Goal: Task Accomplishment & Management: Manage account settings

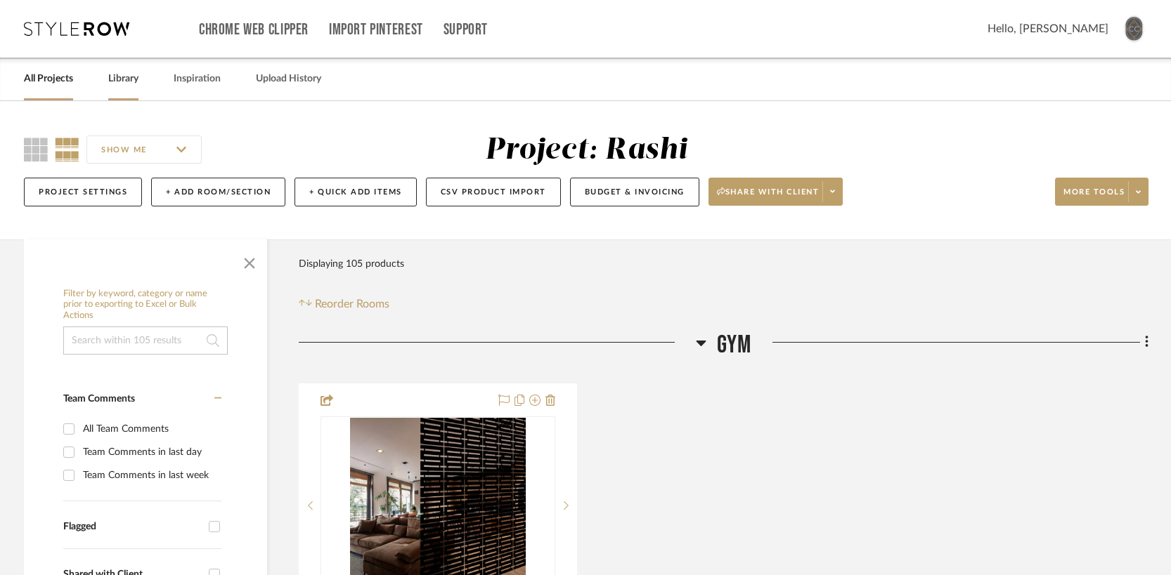
click at [124, 82] on link "Library" at bounding box center [123, 79] width 30 height 19
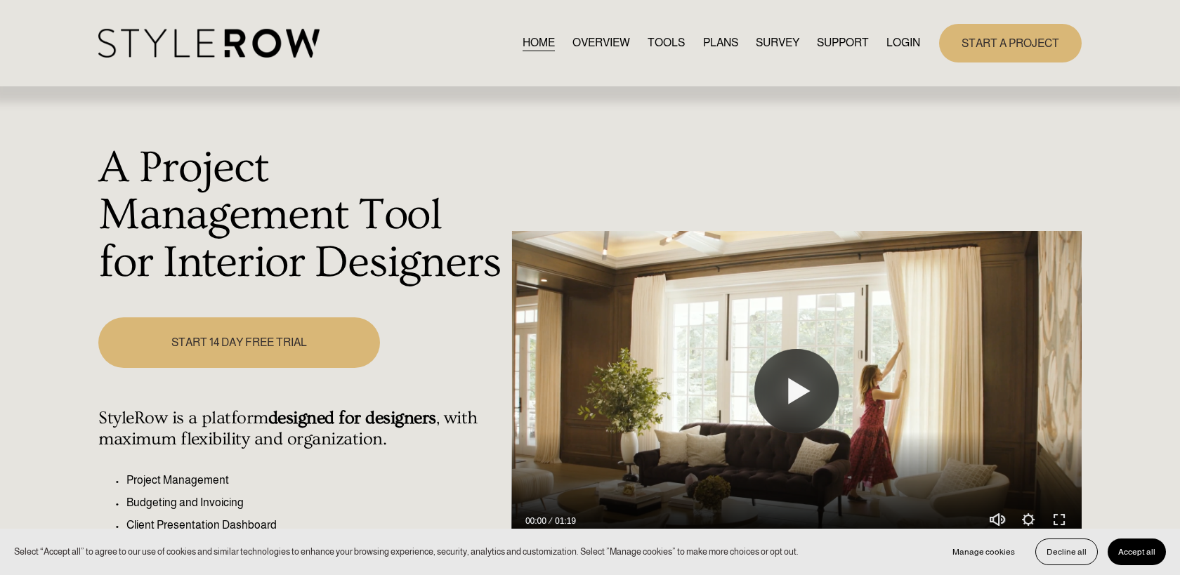
click at [906, 42] on link "LOGIN" at bounding box center [904, 43] width 34 height 19
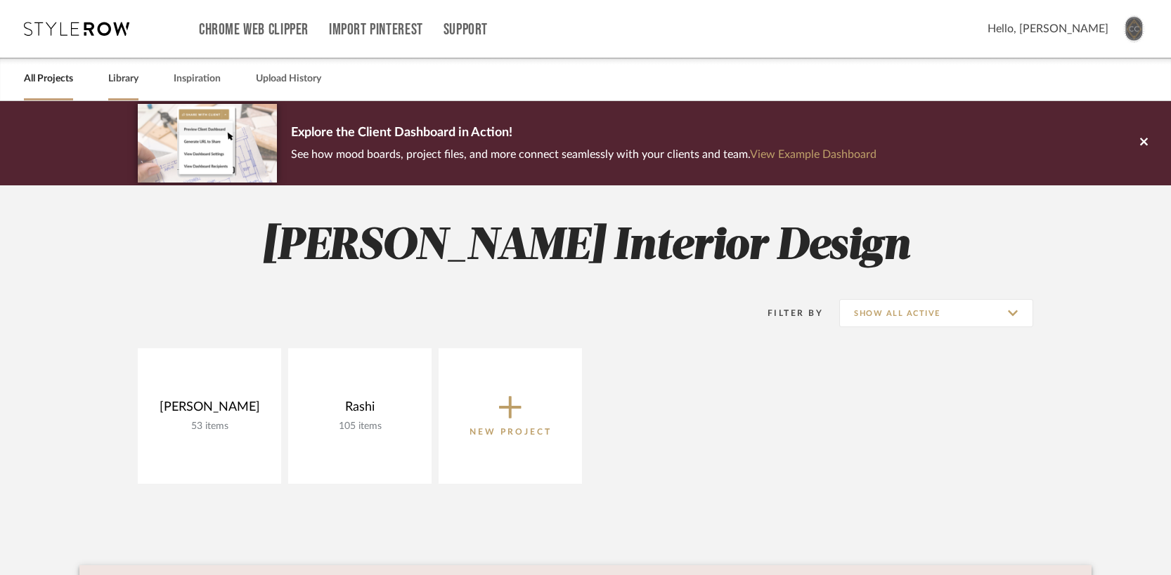
click at [129, 77] on link "Library" at bounding box center [123, 79] width 30 height 19
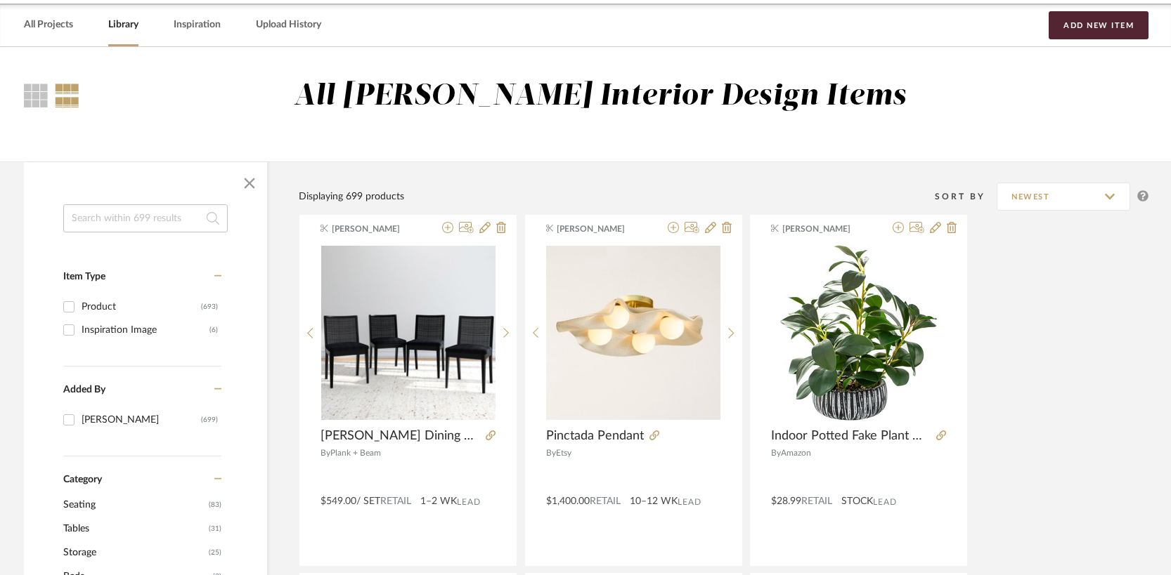
scroll to position [68, 0]
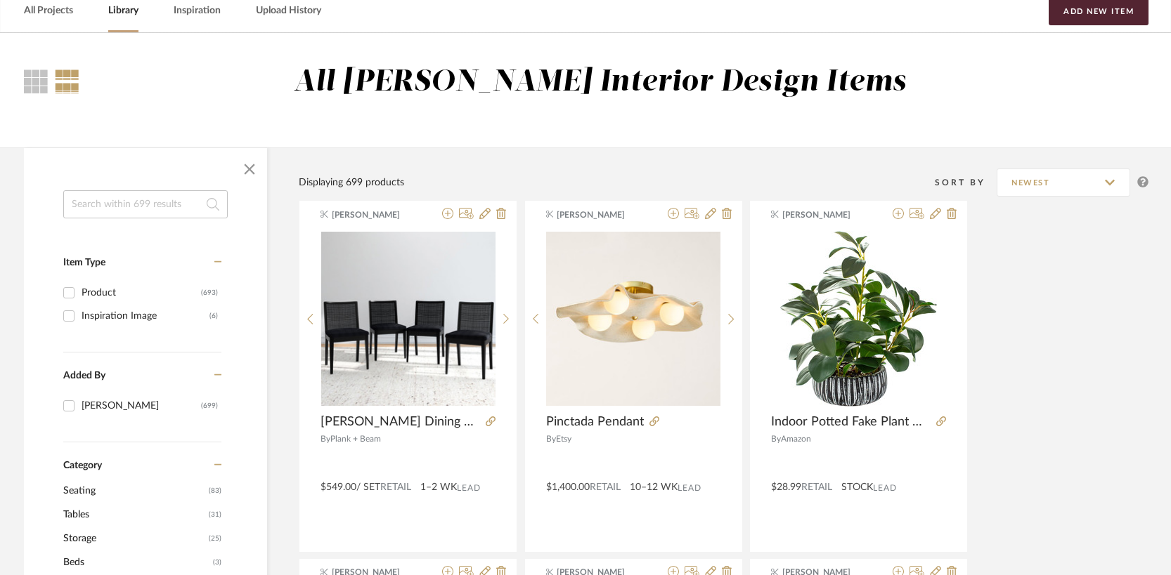
click at [159, 210] on input at bounding box center [145, 204] width 164 height 28
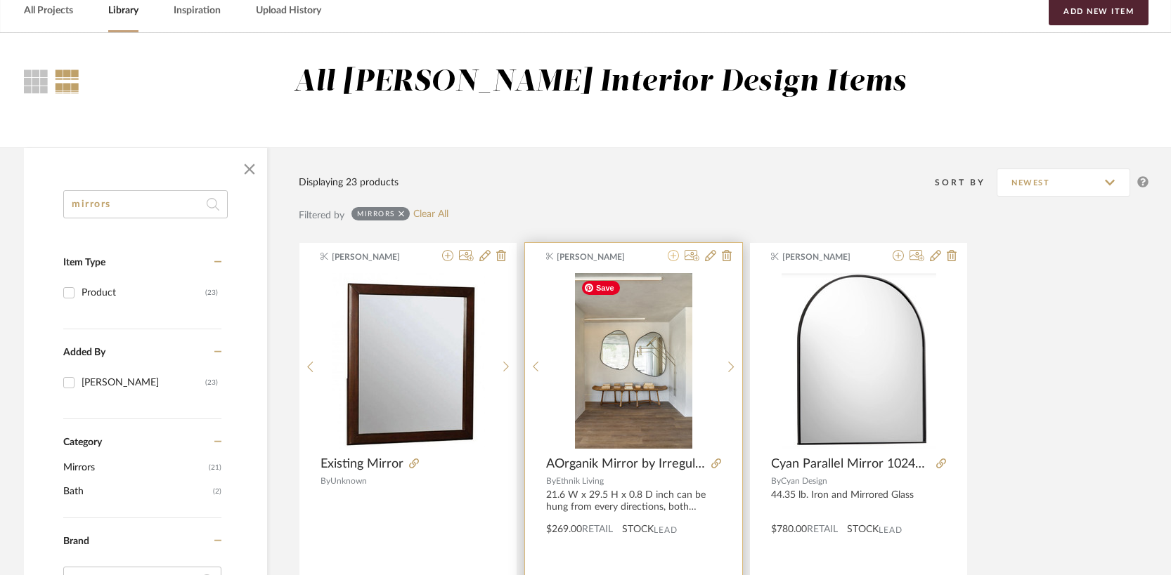
type input "mirrors"
click at [674, 251] on icon at bounding box center [672, 255] width 11 height 11
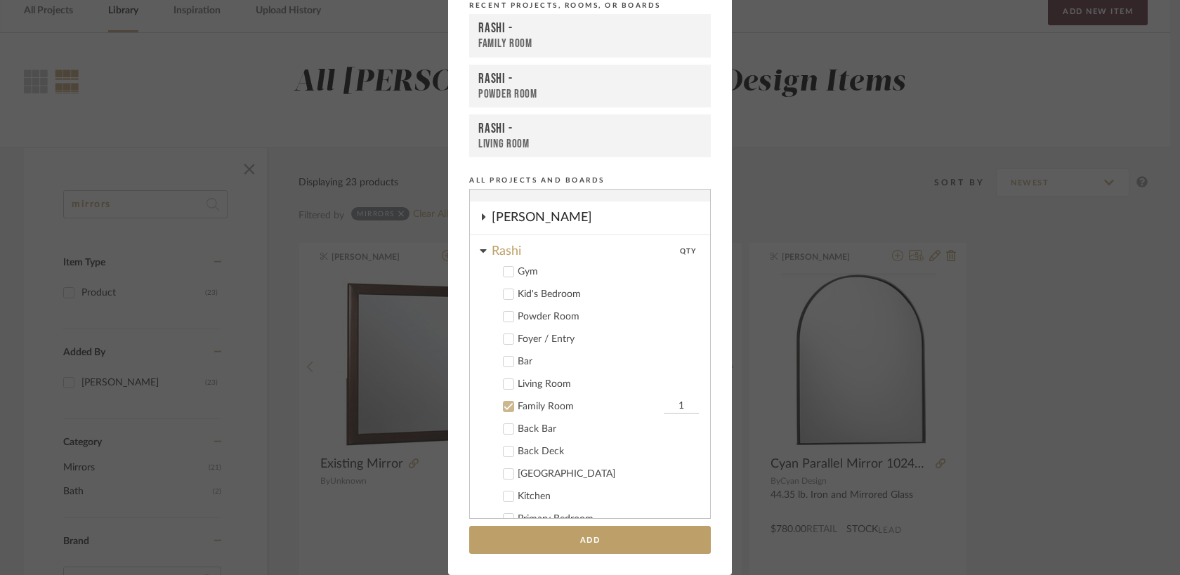
scroll to position [7, 0]
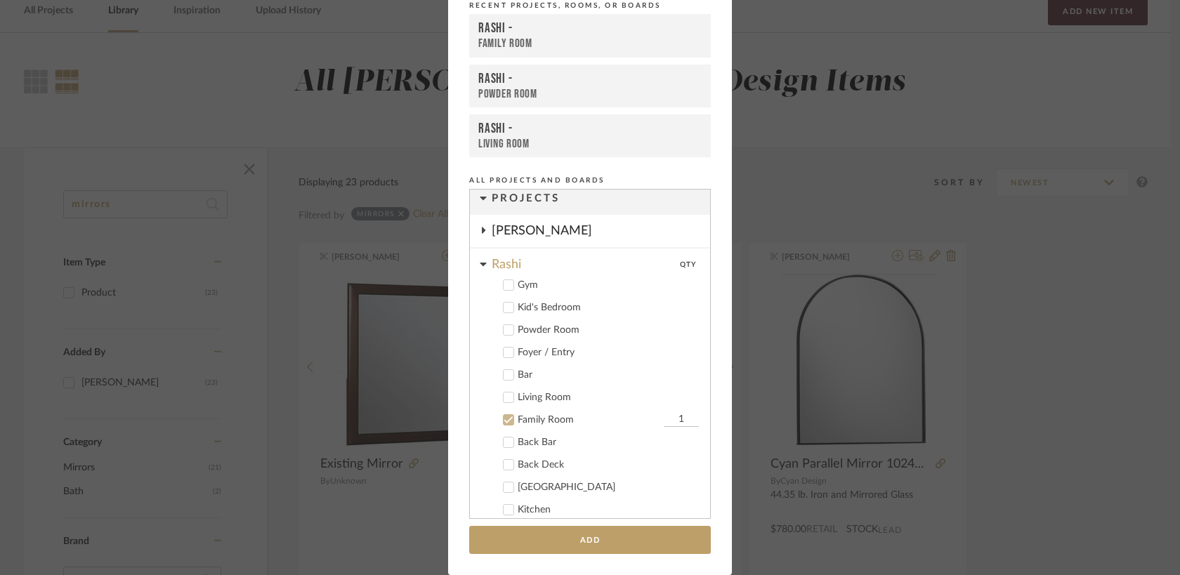
click at [504, 285] on icon at bounding box center [509, 285] width 10 height 10
click at [504, 421] on icon at bounding box center [509, 420] width 10 height 10
click at [578, 538] on button "Add" at bounding box center [590, 540] width 242 height 29
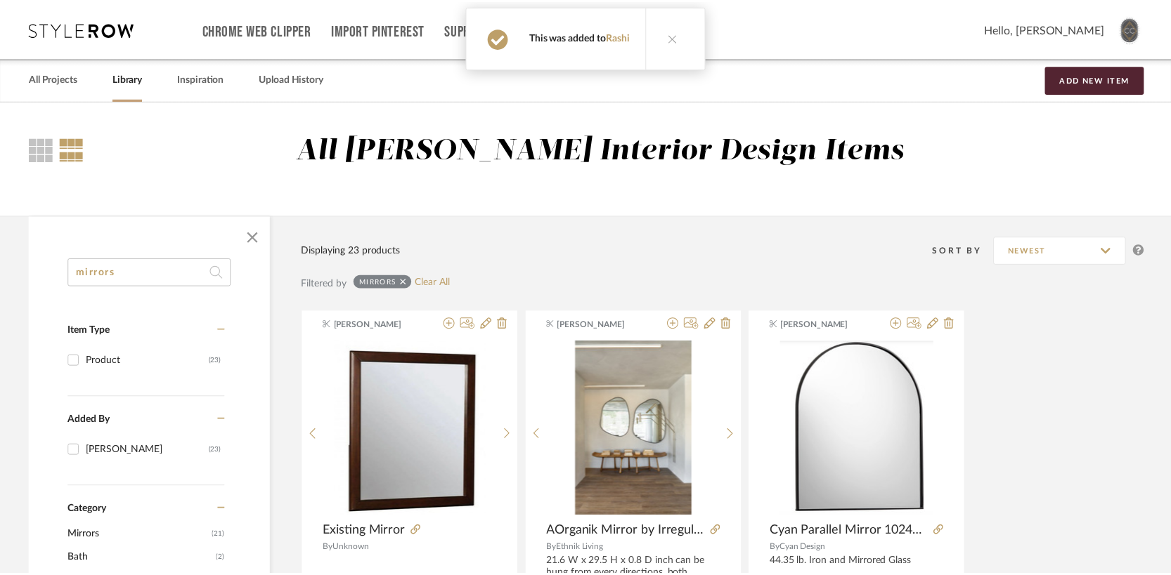
scroll to position [68, 0]
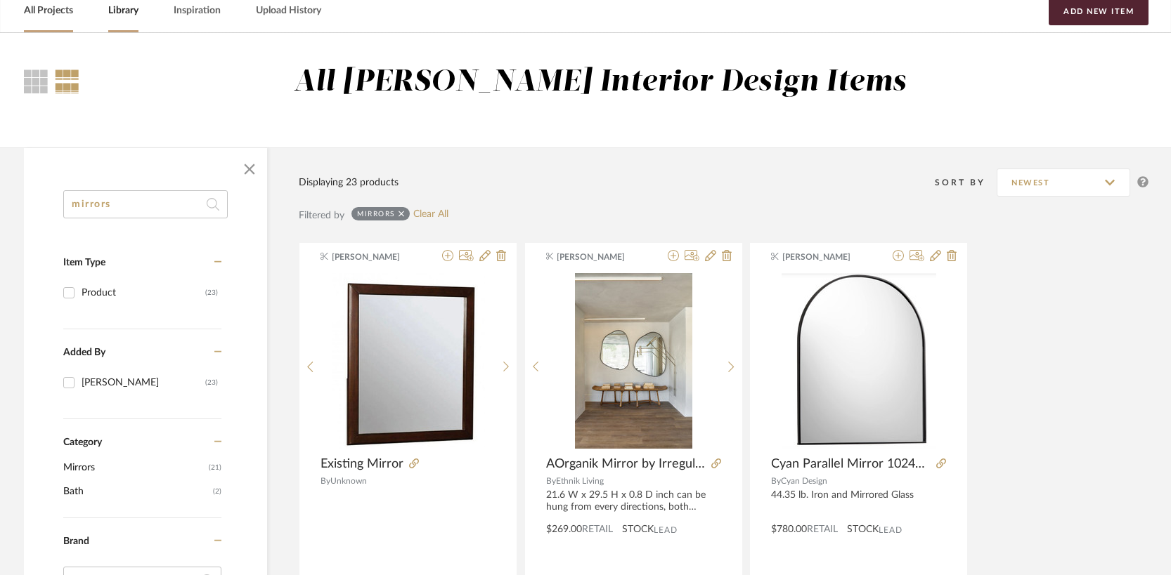
click at [37, 7] on link "All Projects" at bounding box center [48, 10] width 49 height 19
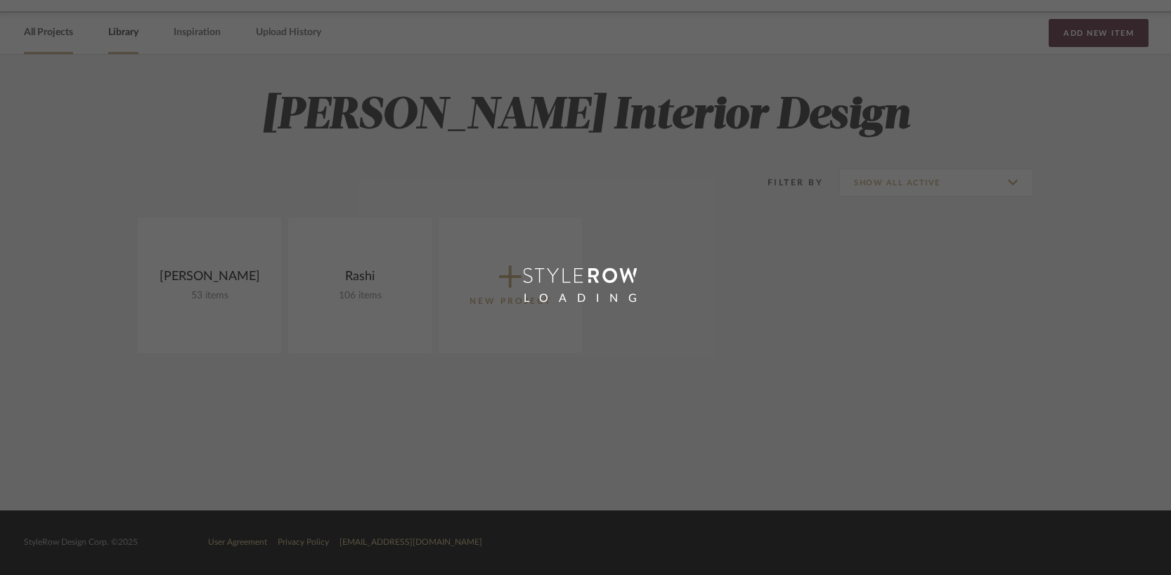
scroll to position [46, 0]
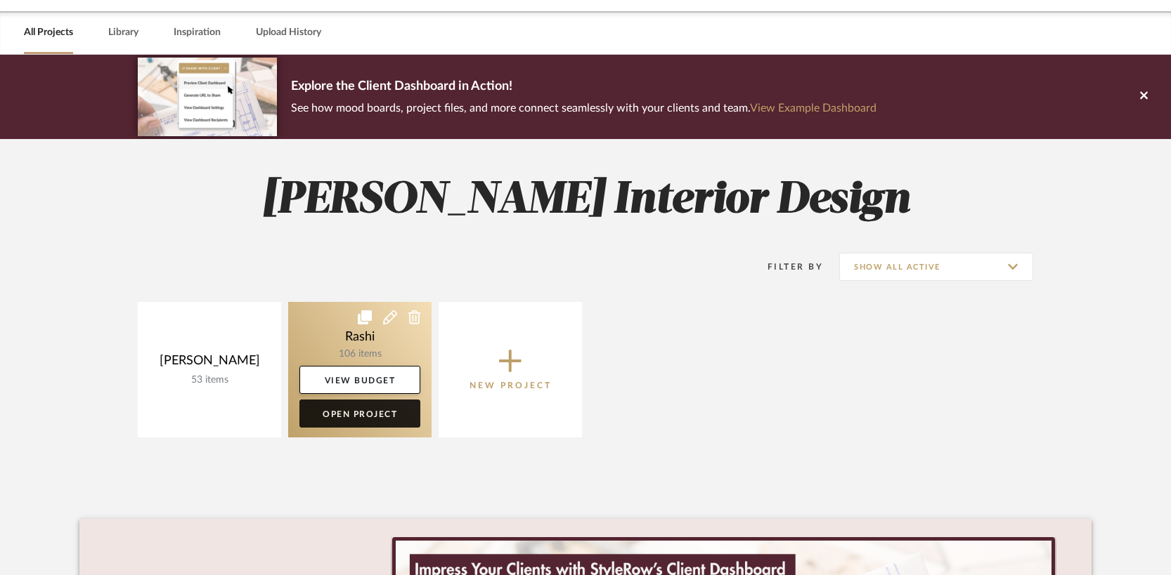
click at [368, 415] on link "Open Project" at bounding box center [359, 414] width 121 height 28
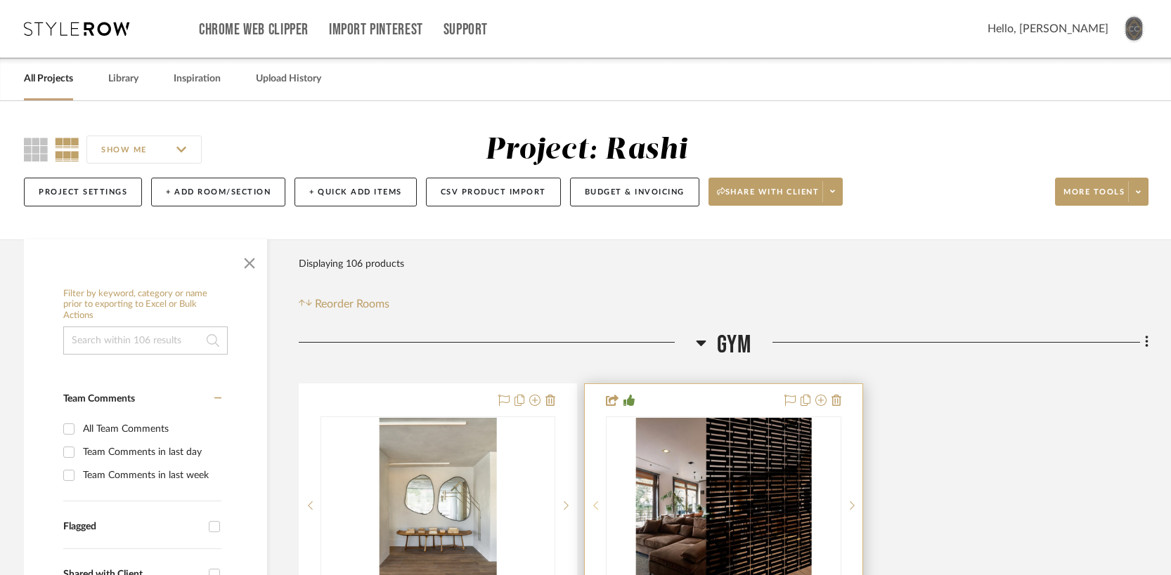
scroll to position [11, 0]
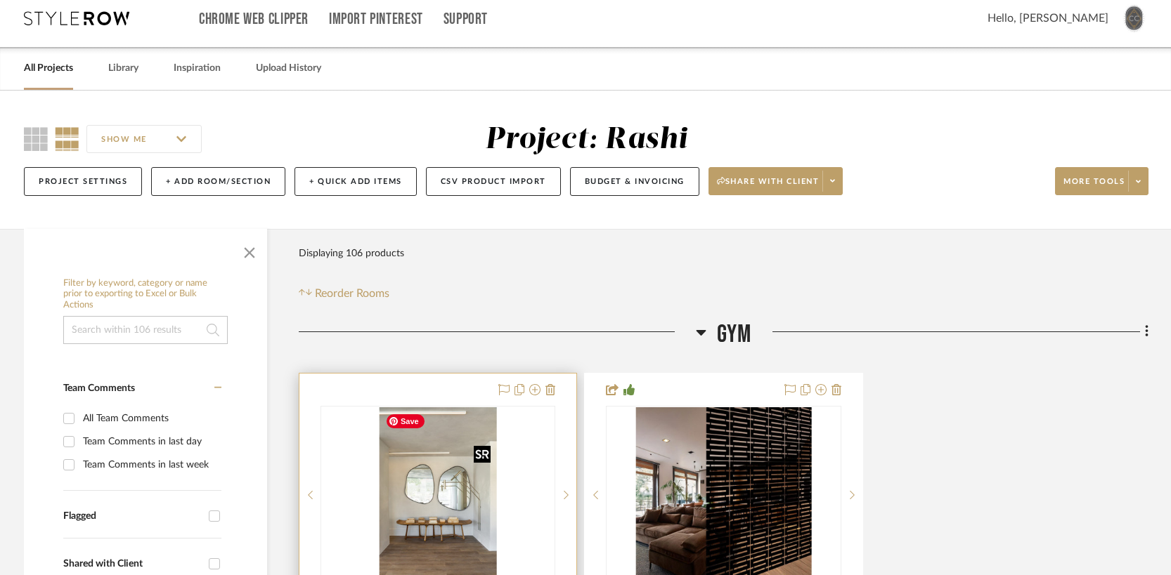
click at [442, 477] on img "0" at bounding box center [437, 496] width 117 height 176
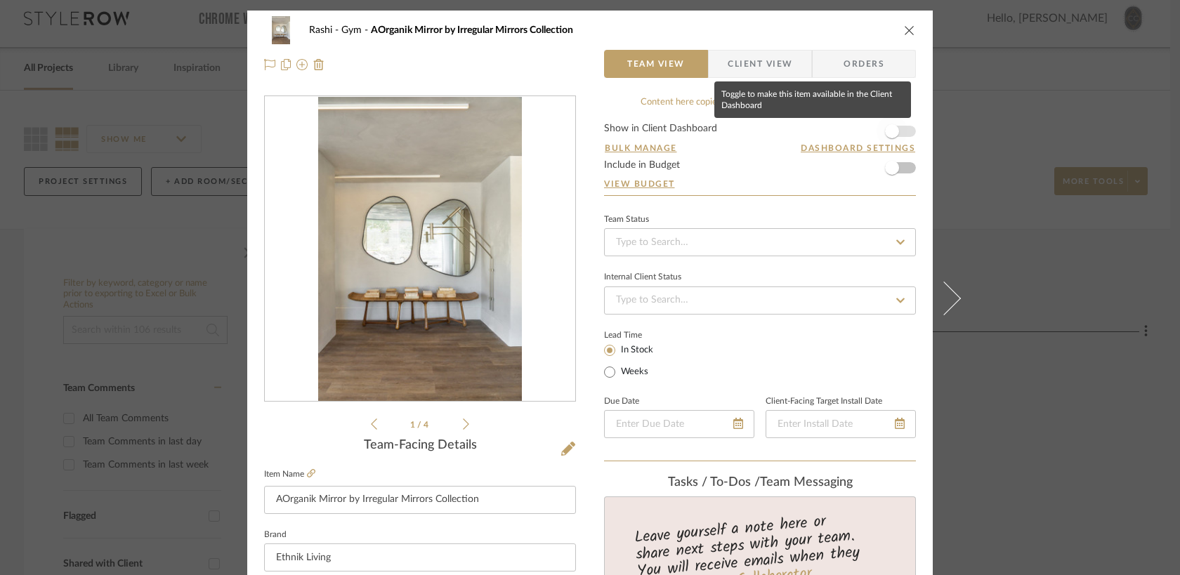
click at [894, 131] on span "button" at bounding box center [892, 131] width 31 height 31
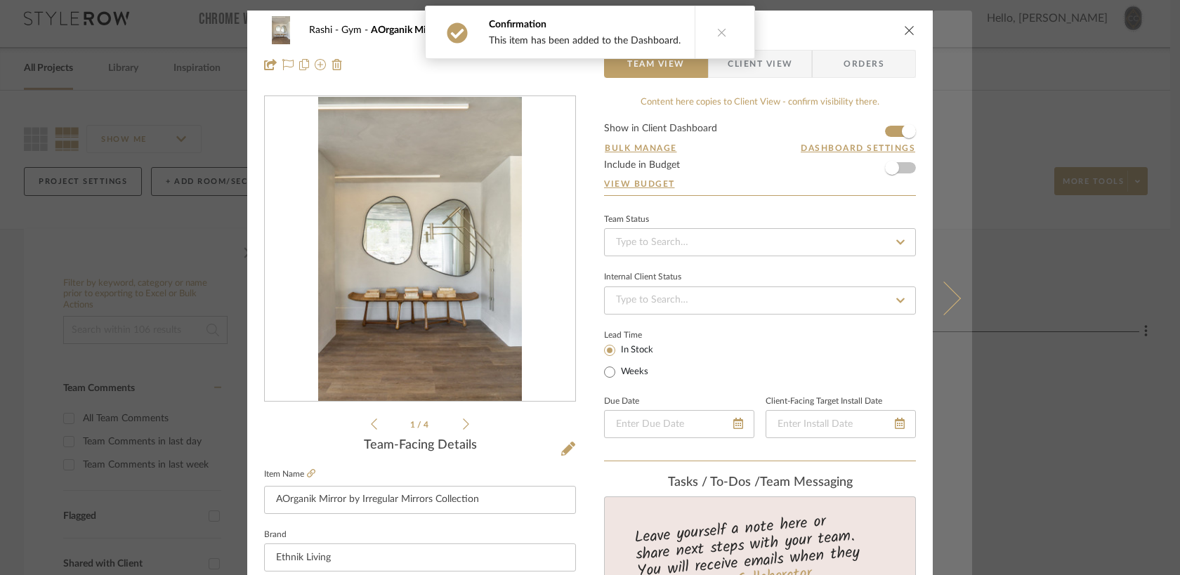
click at [965, 59] on button at bounding box center [952, 298] width 39 height 575
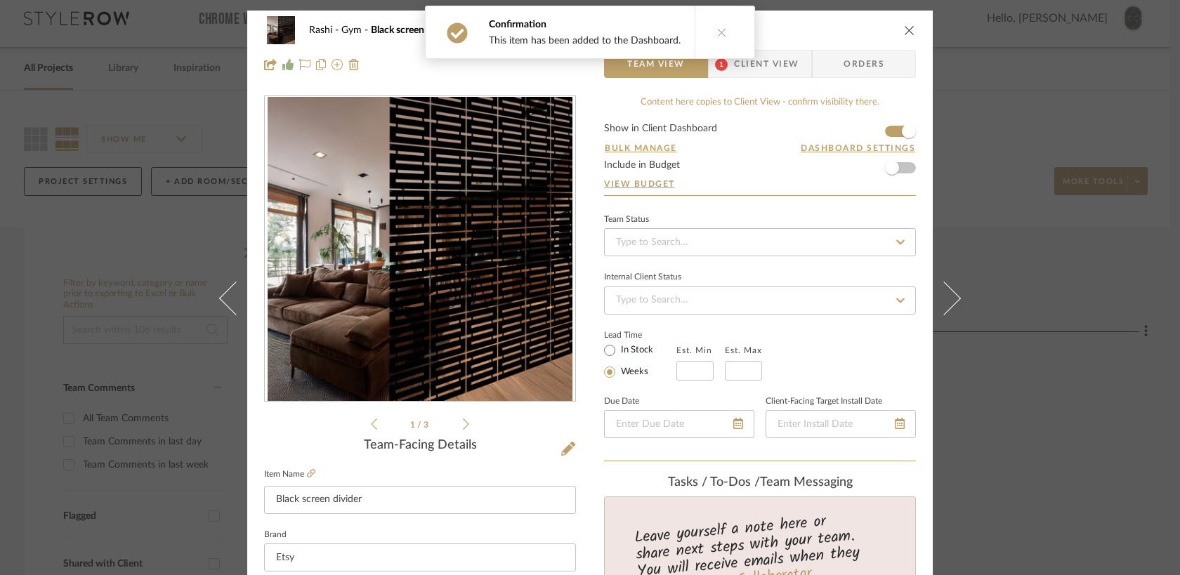
click at [908, 32] on icon "close" at bounding box center [909, 30] width 11 height 11
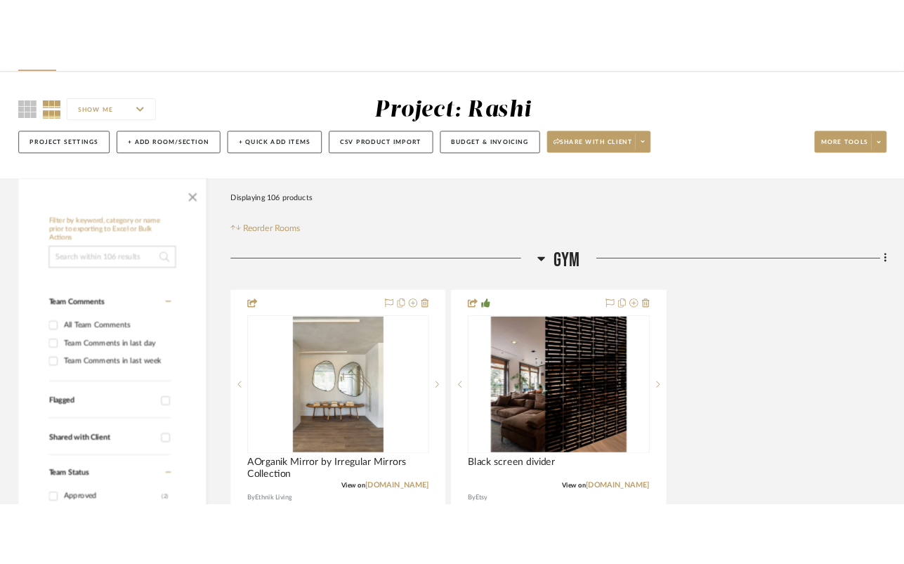
scroll to position [273, 0]
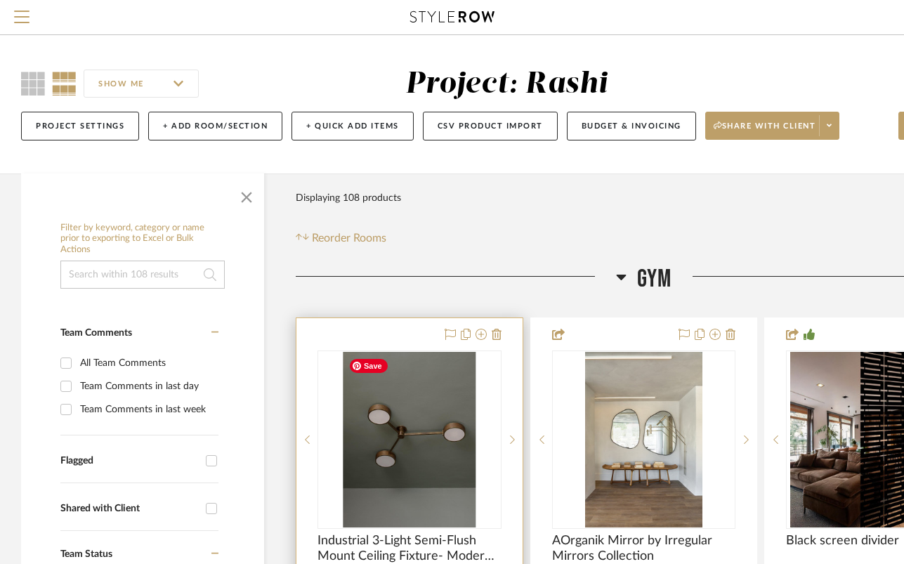
click at [415, 436] on img "0" at bounding box center [409, 440] width 133 height 176
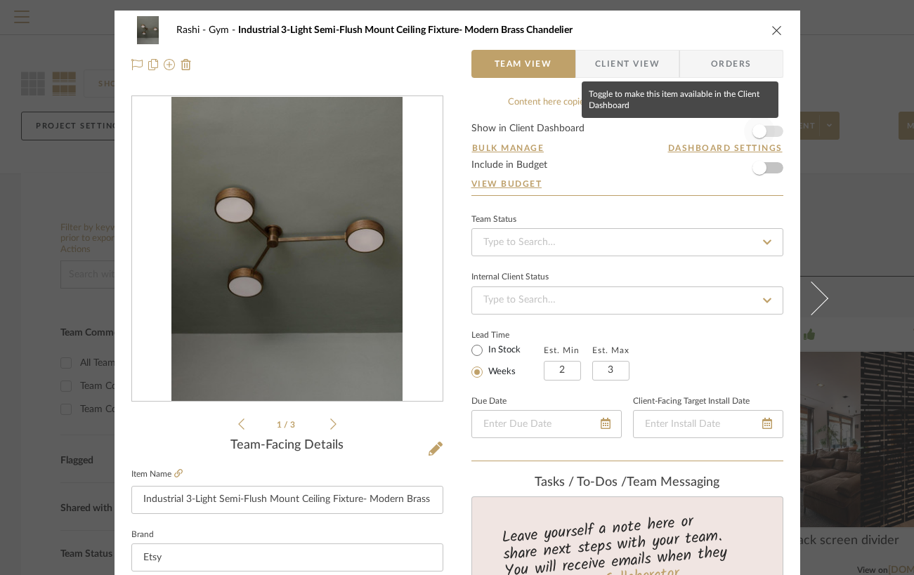
click at [753, 131] on span "button" at bounding box center [760, 131] width 14 height 14
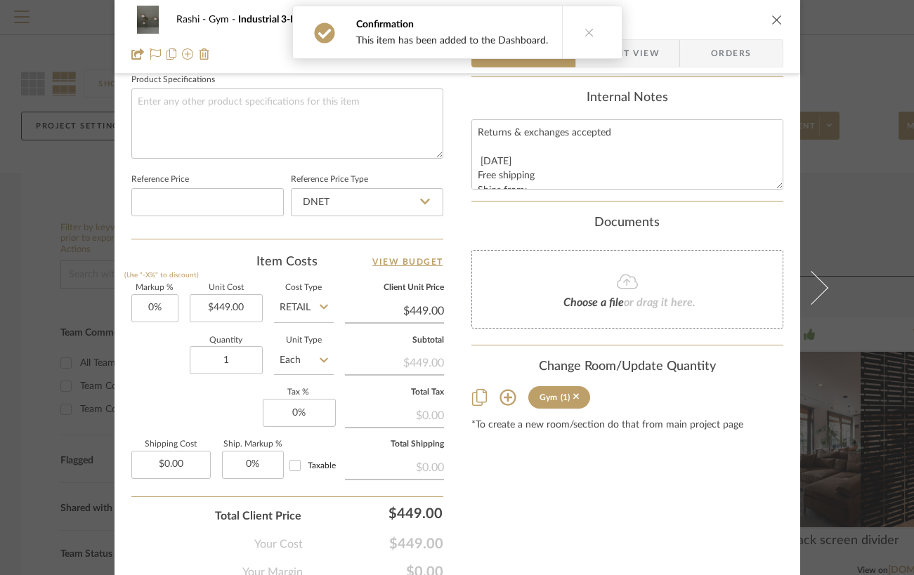
scroll to position [684, 0]
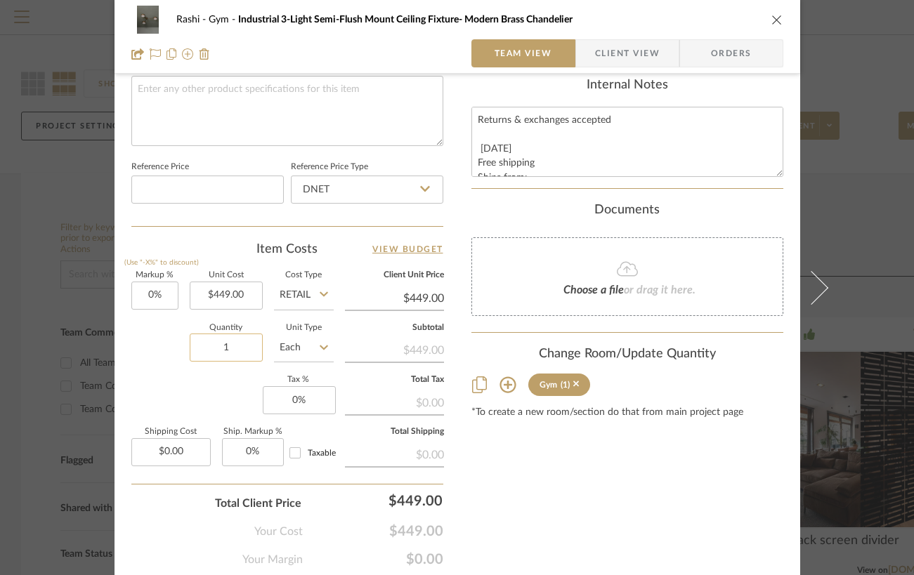
drag, startPoint x: 232, startPoint y: 345, endPoint x: 224, endPoint y: 345, distance: 7.7
click at [224, 345] on input "1" at bounding box center [226, 348] width 73 height 28
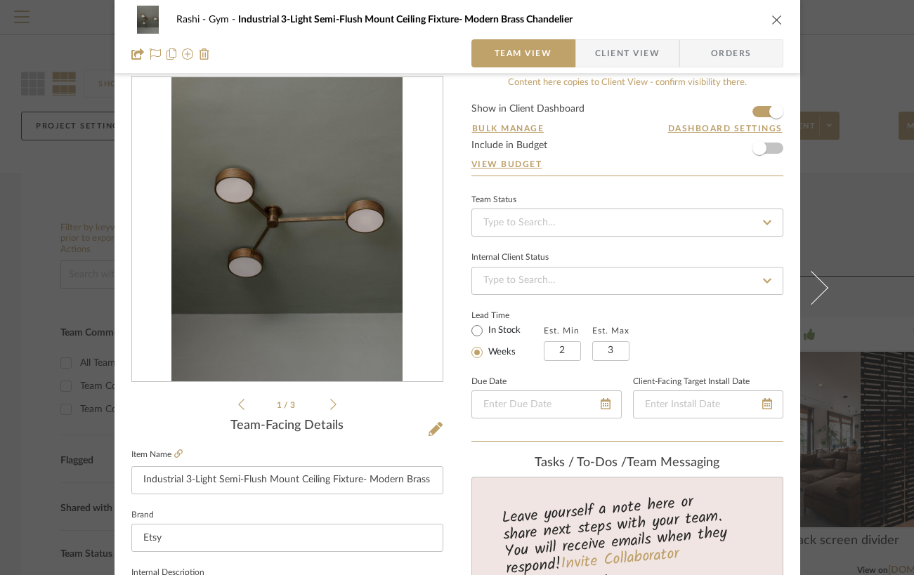
scroll to position [0, 0]
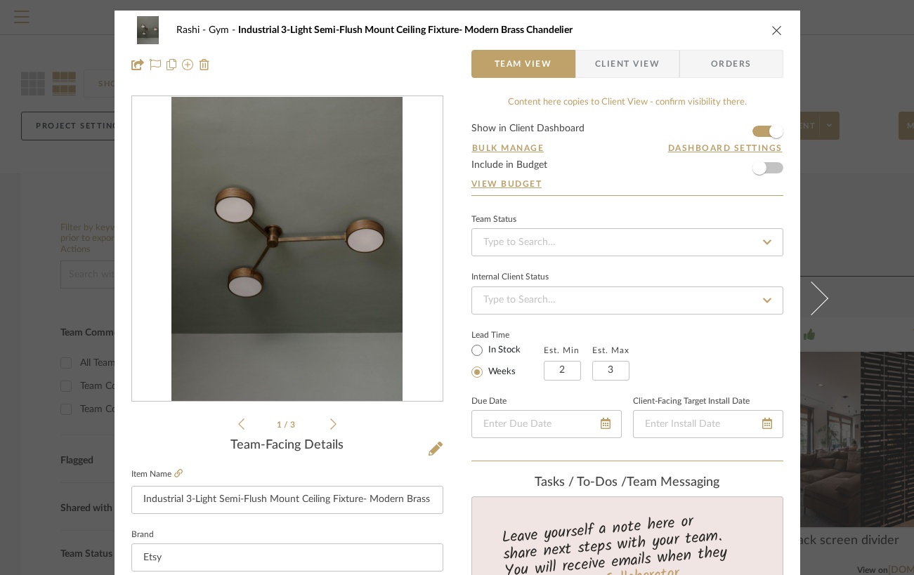
type input "2"
click at [773, 27] on icon "close" at bounding box center [776, 30] width 11 height 11
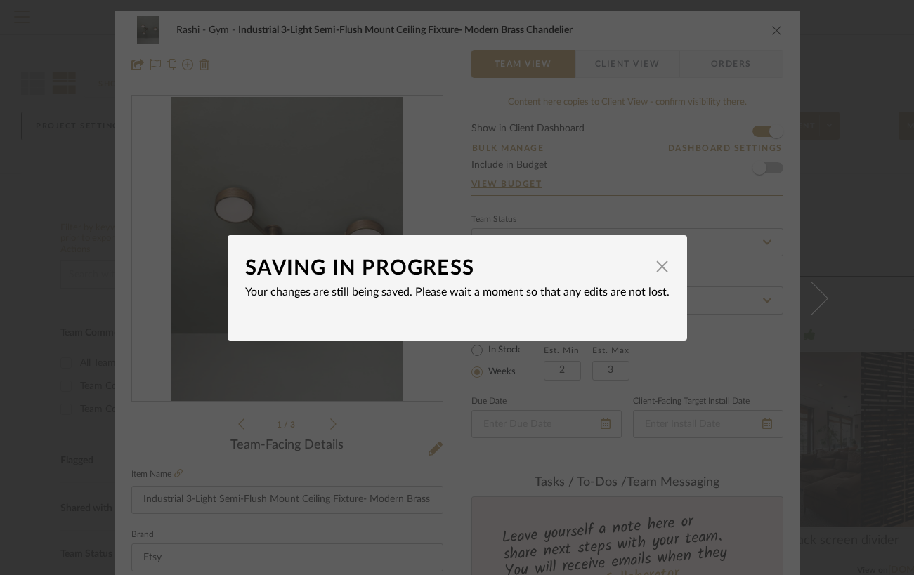
click at [842, 190] on div "SAVING IN PROGRESS × Your changes are still being saved. Please wait a moment s…" at bounding box center [457, 287] width 914 height 575
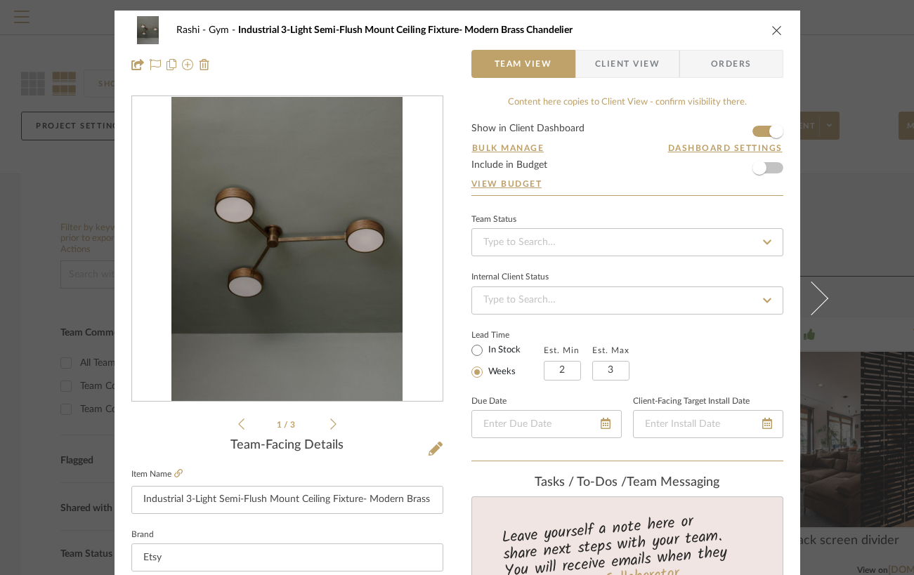
click at [776, 29] on icon "close" at bounding box center [776, 30] width 11 height 11
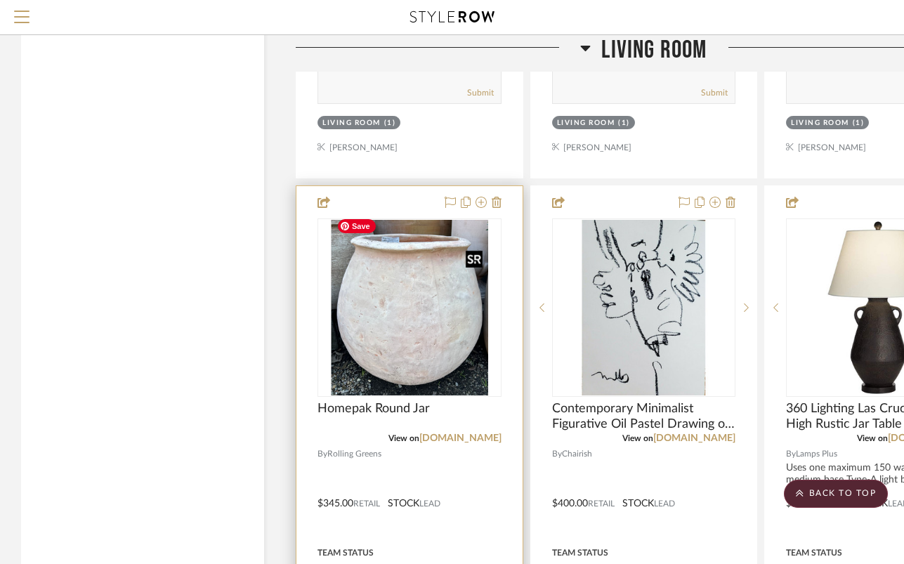
scroll to position [7422, 0]
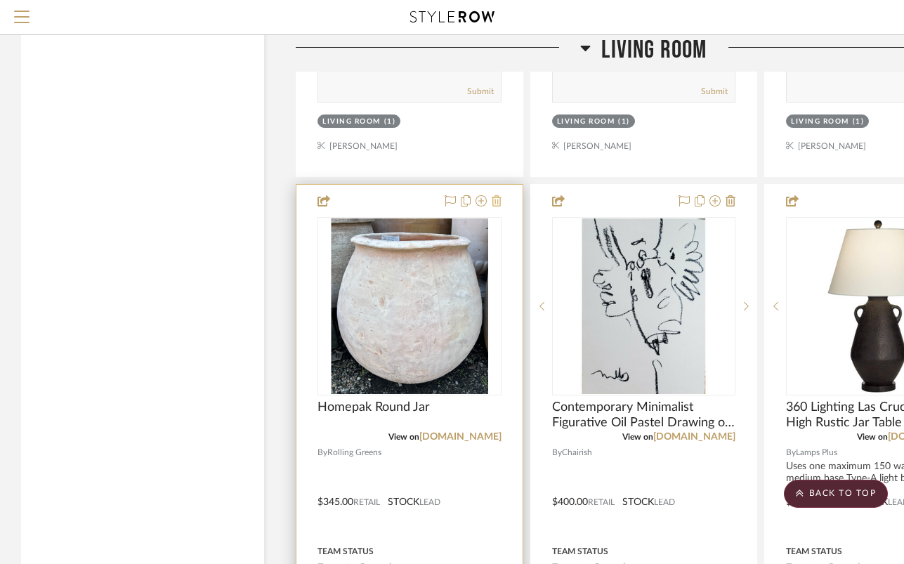
click at [500, 195] on icon at bounding box center [497, 200] width 10 height 11
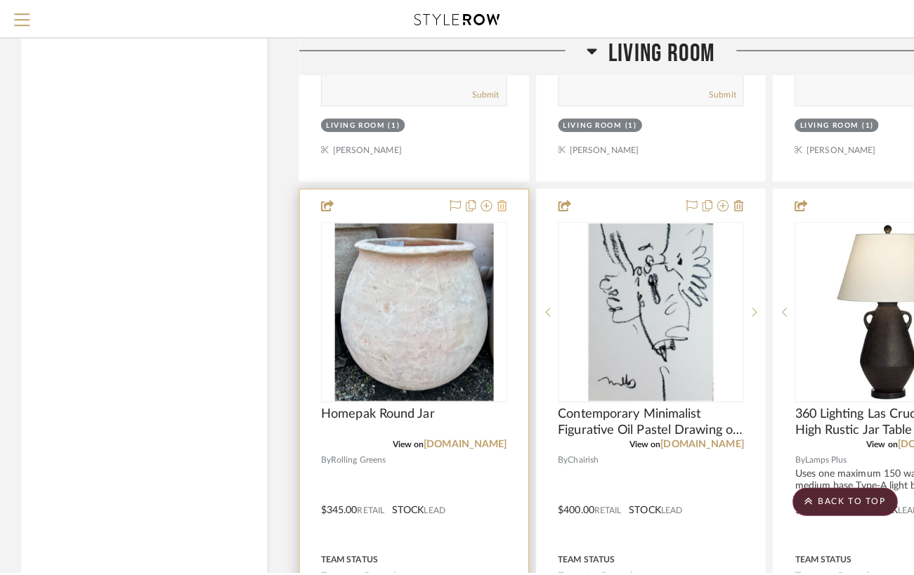
scroll to position [0, 0]
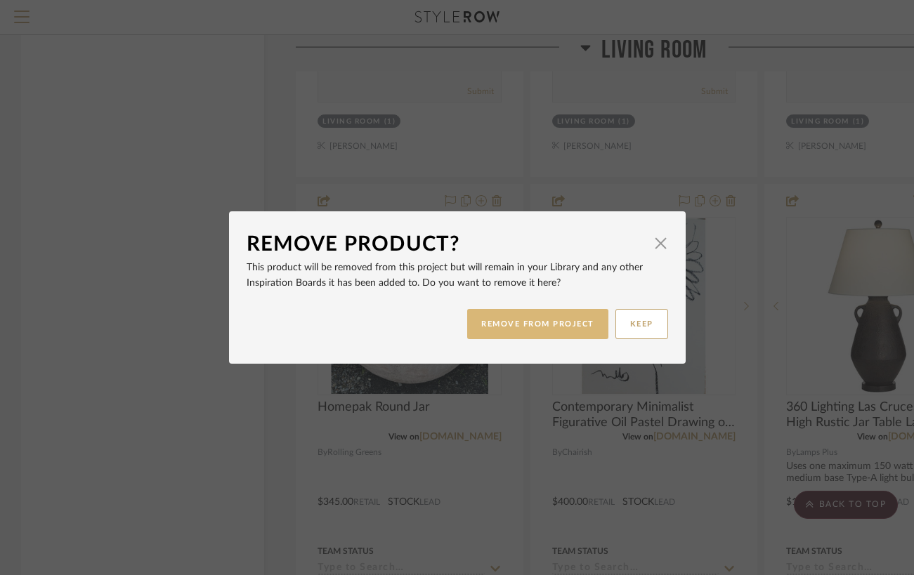
click at [573, 330] on button "REMOVE FROM PROJECT" at bounding box center [537, 324] width 141 height 30
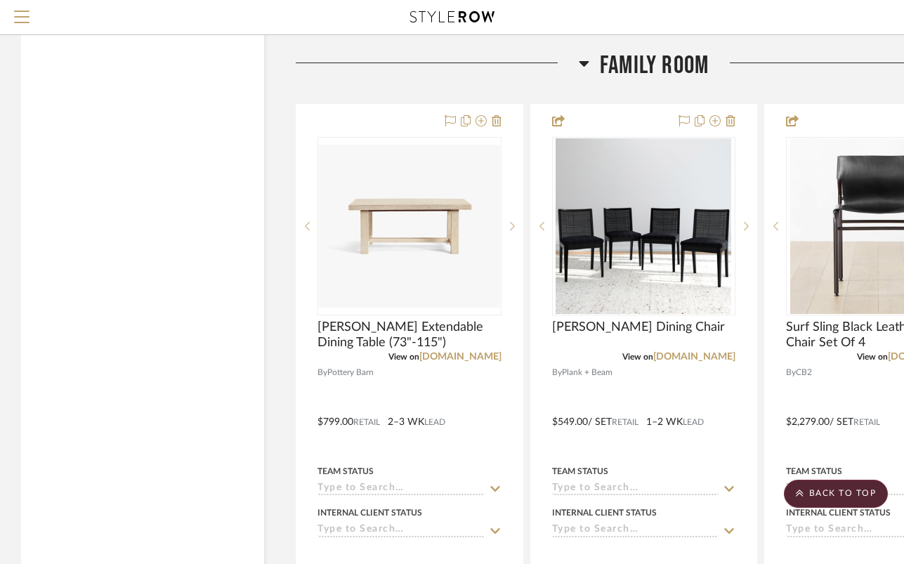
scroll to position [8869, 0]
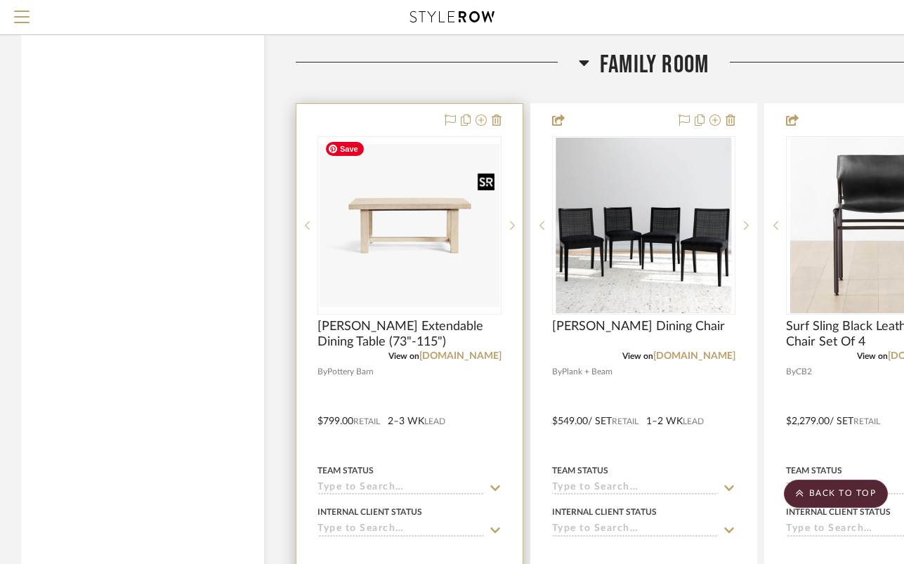
click at [434, 230] on img "0" at bounding box center [409, 225] width 181 height 163
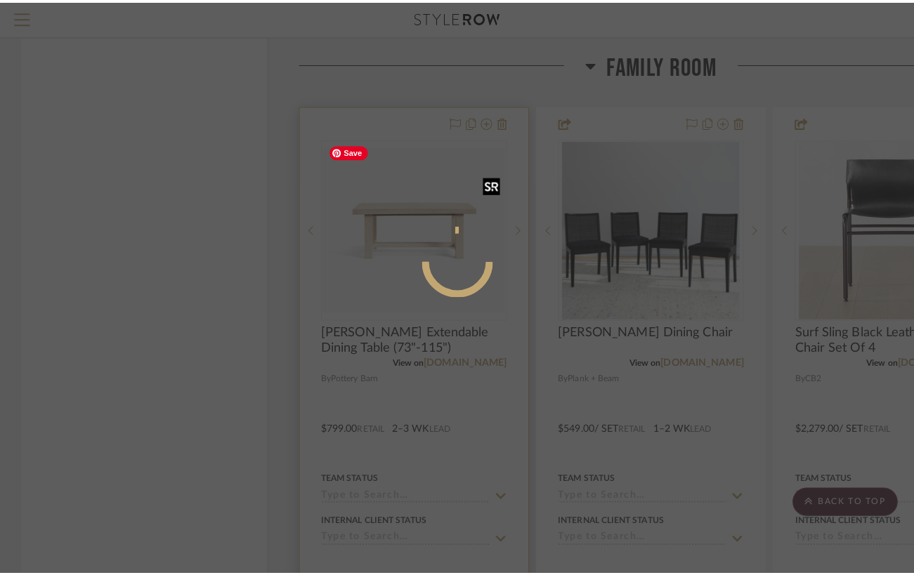
scroll to position [0, 0]
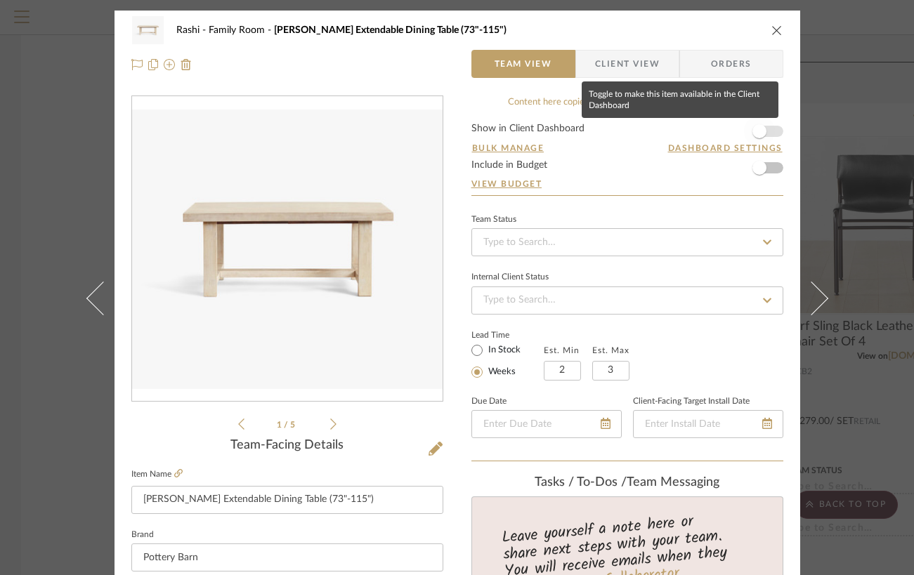
click at [753, 133] on span "button" at bounding box center [760, 131] width 14 height 14
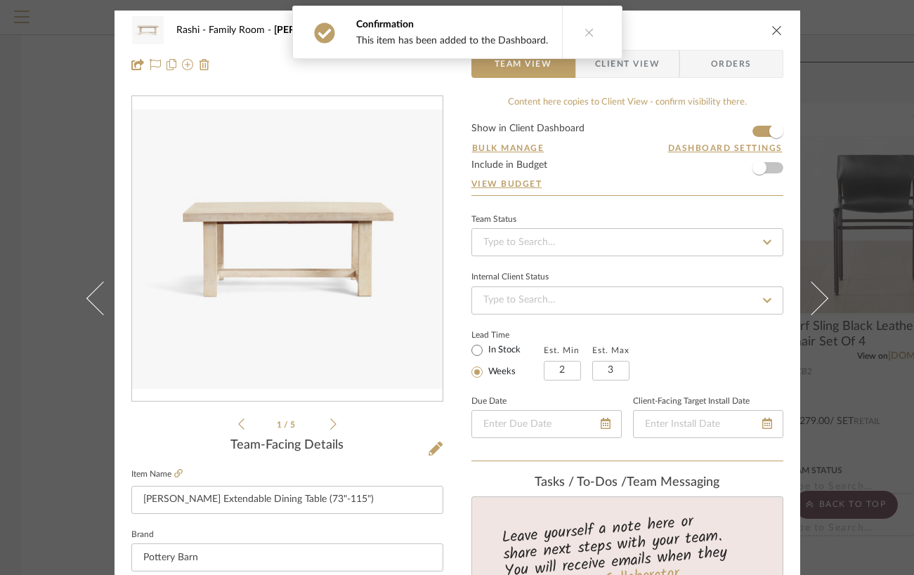
click at [882, 114] on div "Rashi Family Room [PERSON_NAME] Extendable Dining Table (73"-115") Team View Cl…" at bounding box center [457, 287] width 914 height 575
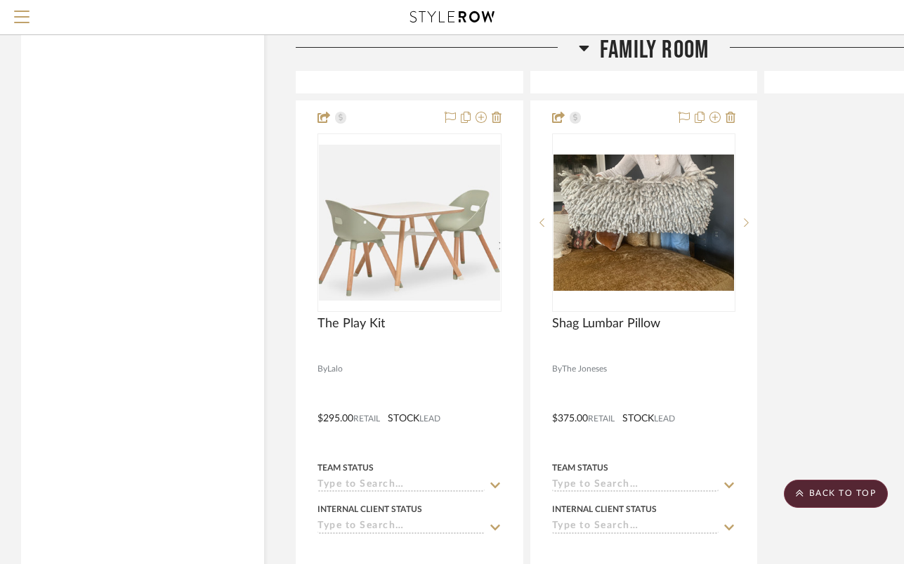
scroll to position [10123, 0]
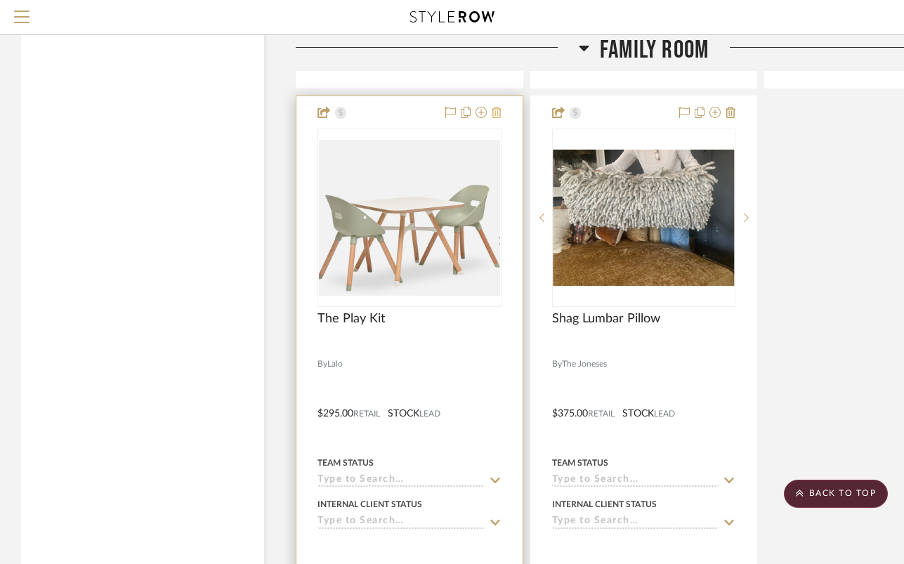
click at [499, 108] on icon at bounding box center [497, 112] width 10 height 11
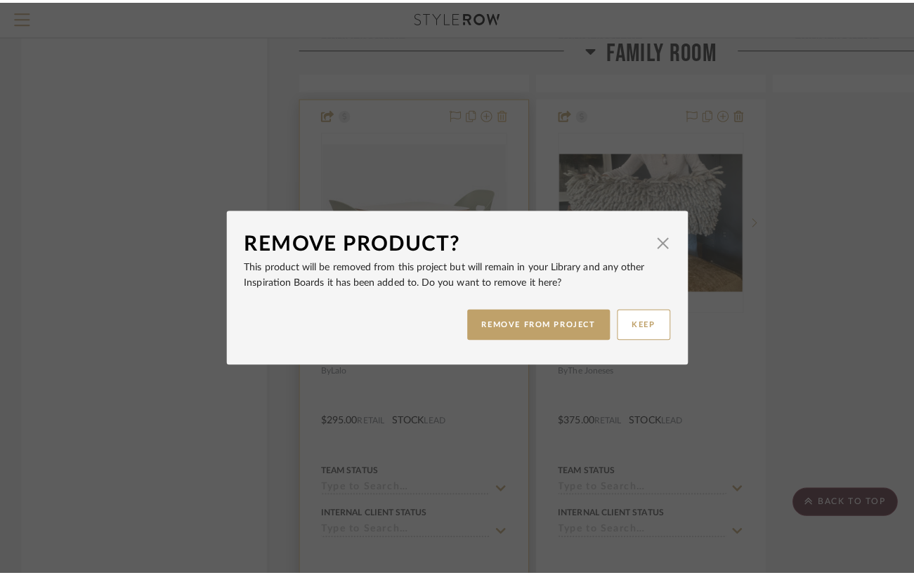
scroll to position [0, 0]
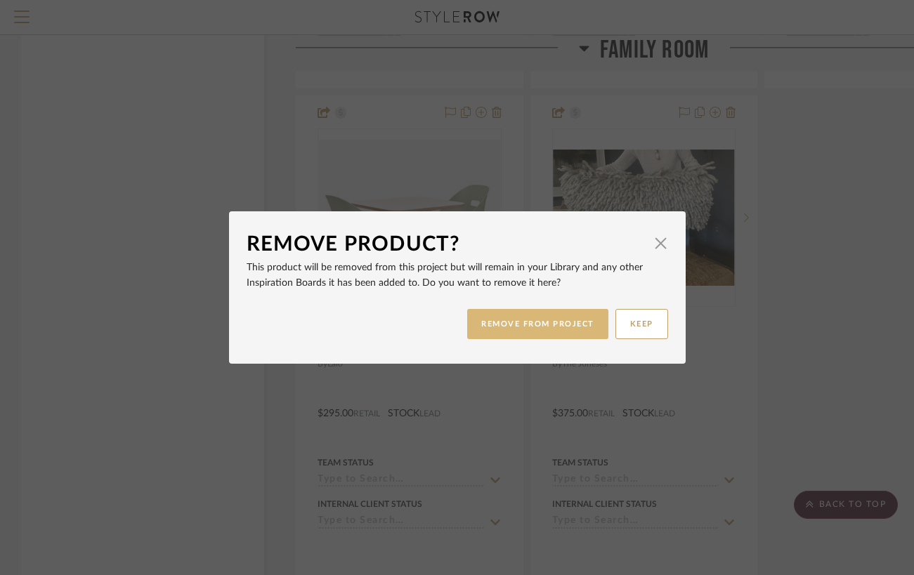
click at [495, 320] on button "REMOVE FROM PROJECT" at bounding box center [537, 324] width 141 height 30
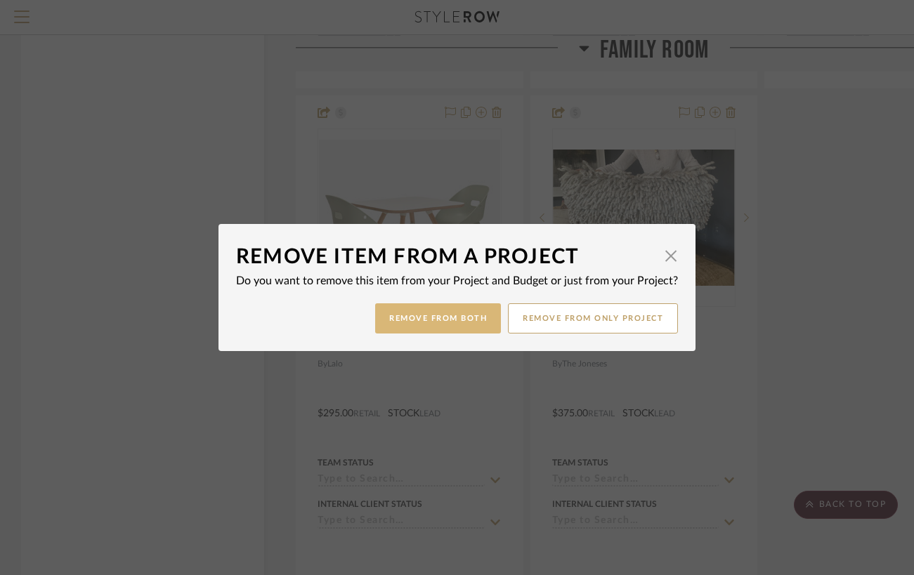
click at [455, 320] on button "Remove from Both" at bounding box center [438, 319] width 126 height 30
